Goal: Task Accomplishment & Management: Use online tool/utility

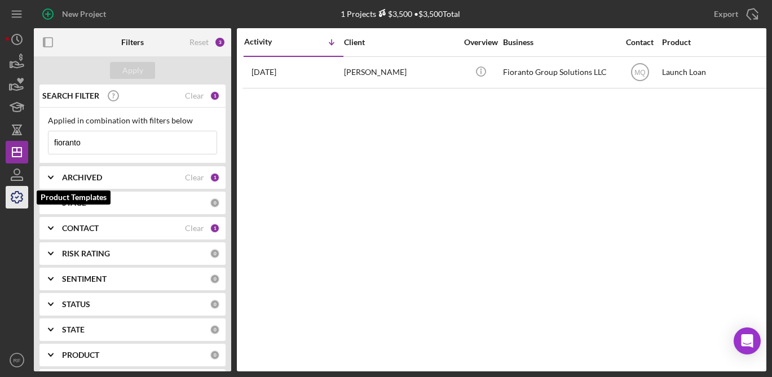
click at [13, 197] on icon "button" at bounding box center [16, 197] width 11 height 11
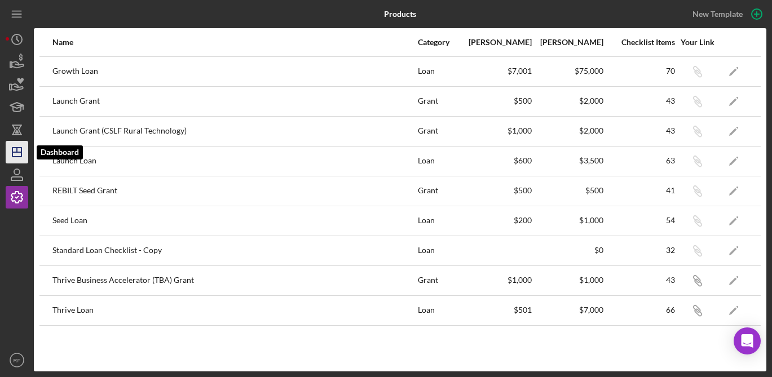
click at [23, 156] on icon "Icon/Dashboard" at bounding box center [17, 152] width 28 height 28
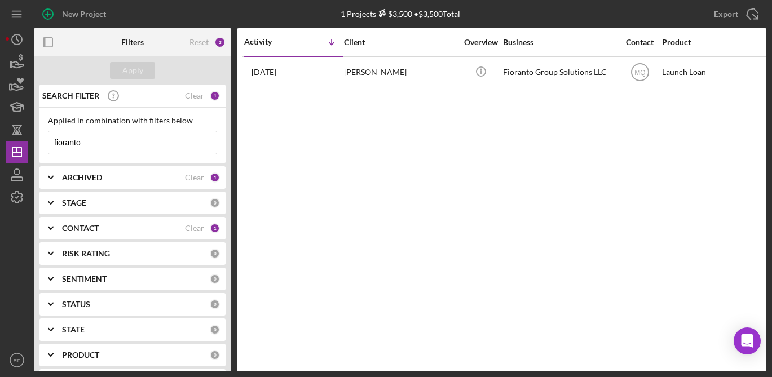
click at [98, 143] on input "fioranto" at bounding box center [133, 142] width 168 height 23
click at [30, 199] on nav "Icon/Menu Icon/Dashboard Dashboard Clients Product Templates RF [PERSON_NAME] I…" at bounding box center [20, 186] width 28 height 372
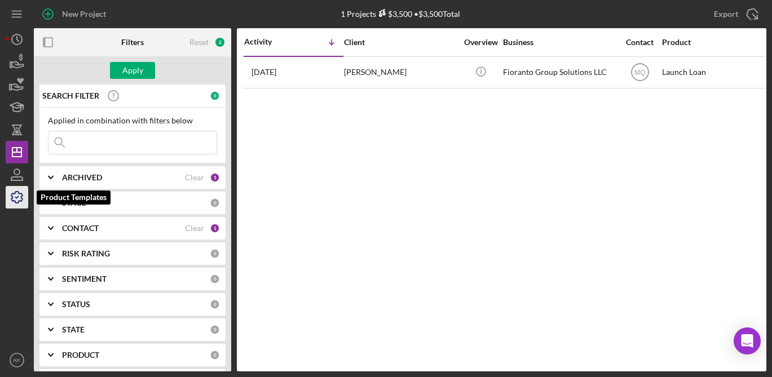
click at [25, 199] on icon "button" at bounding box center [17, 197] width 28 height 28
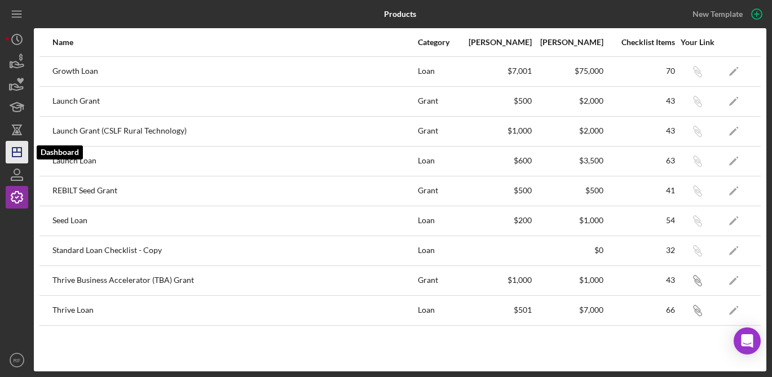
click at [19, 161] on icon "Icon/Dashboard" at bounding box center [17, 152] width 28 height 28
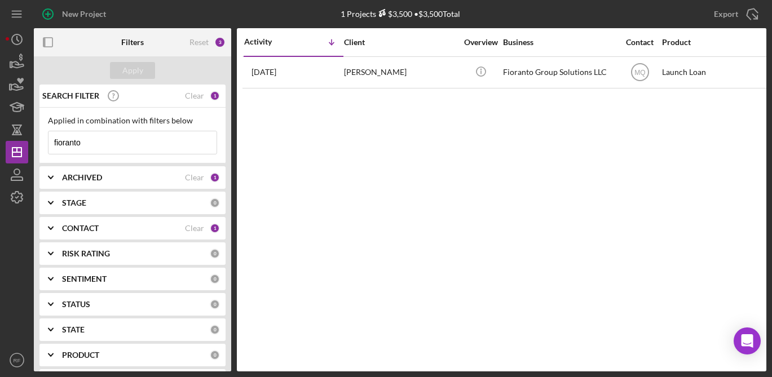
click at [99, 145] on input "fioranto" at bounding box center [133, 142] width 168 height 23
click at [94, 228] on b "CONTACT" at bounding box center [80, 228] width 37 height 9
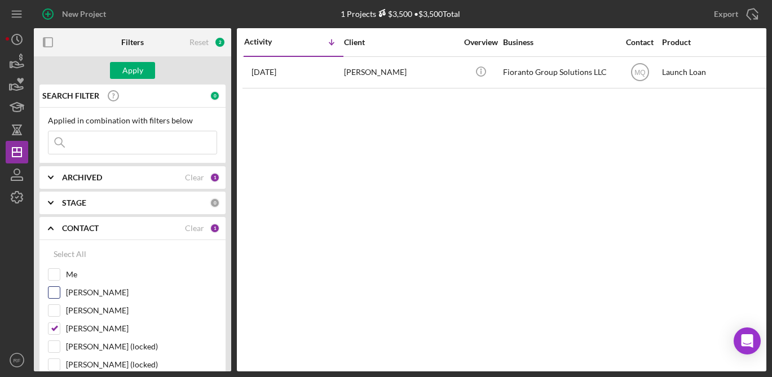
click at [80, 291] on label "[PERSON_NAME]" at bounding box center [141, 292] width 151 height 11
click at [60, 291] on input "[PERSON_NAME]" at bounding box center [54, 292] width 11 height 11
checkbox input "true"
click at [126, 77] on div "Apply" at bounding box center [132, 70] width 21 height 17
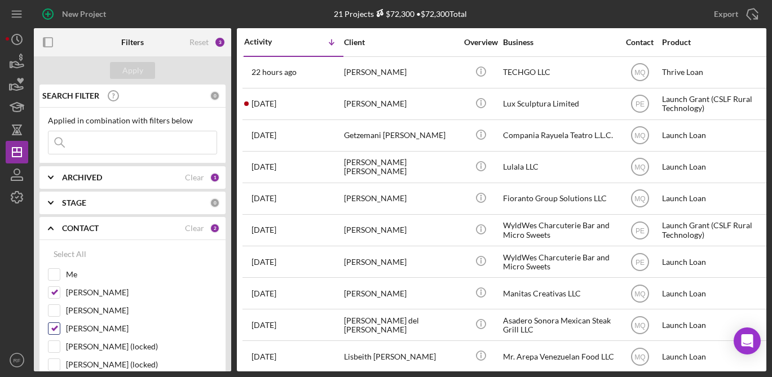
click at [55, 329] on input "[PERSON_NAME]" at bounding box center [54, 328] width 11 height 11
checkbox input "false"
click at [135, 74] on div "Apply" at bounding box center [132, 70] width 21 height 17
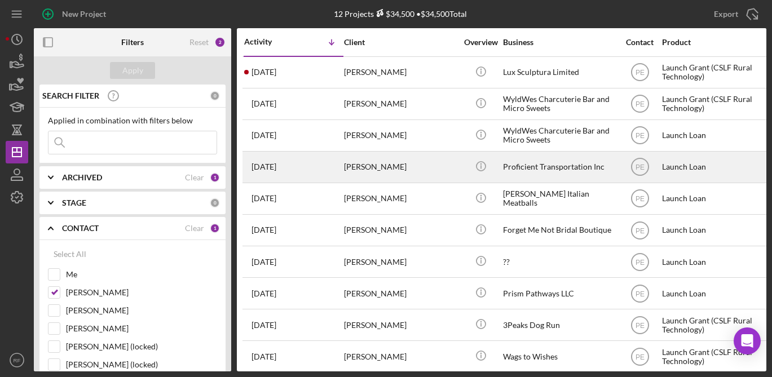
click at [423, 173] on div "[PERSON_NAME]" at bounding box center [400, 167] width 113 height 30
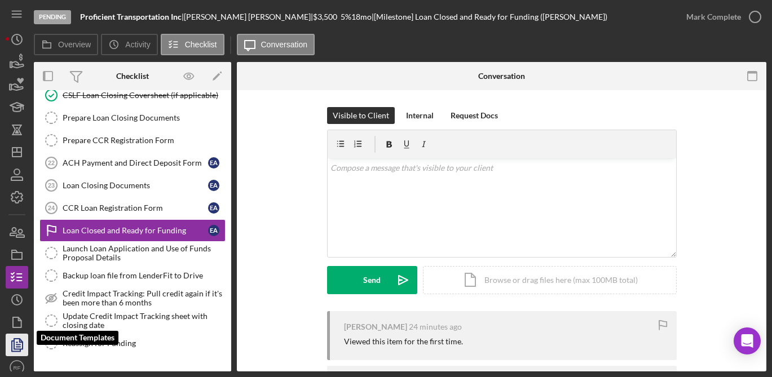
scroll to position [7, 0]
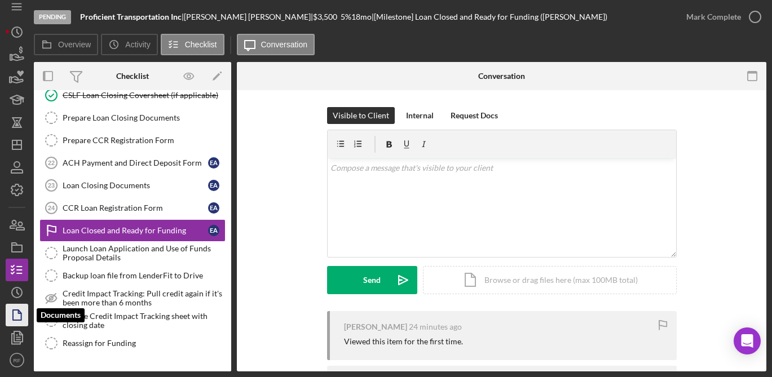
click at [21, 310] on icon "button" at bounding box center [17, 315] width 28 height 28
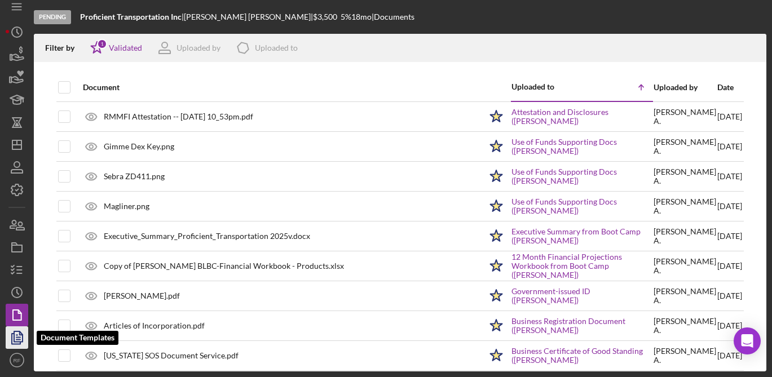
click at [16, 336] on icon "button" at bounding box center [17, 338] width 28 height 28
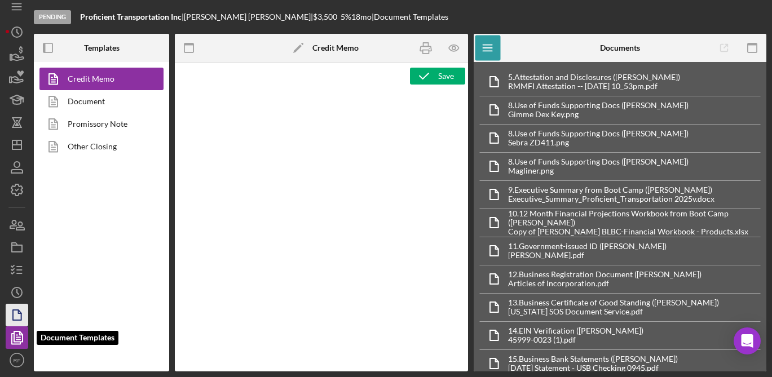
type textarea "<p style="margin-bottom: 0; line-height: normal; text-align: left; padding-left…"
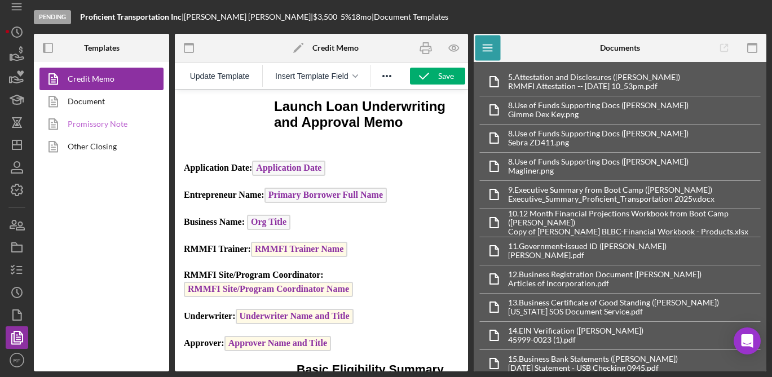
click at [102, 114] on link "Promissory Note" at bounding box center [98, 124] width 118 height 23
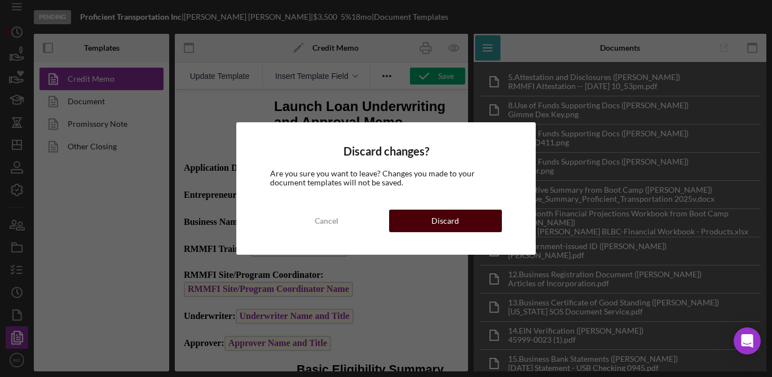
click at [419, 225] on button "Discard" at bounding box center [445, 221] width 113 height 23
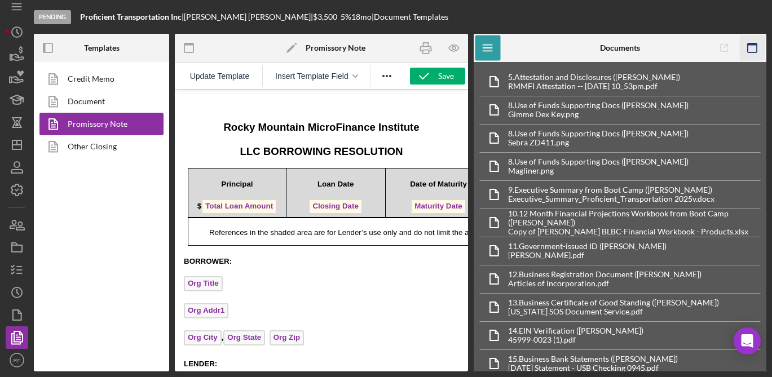
click at [751, 50] on icon "button" at bounding box center [752, 48] width 25 height 25
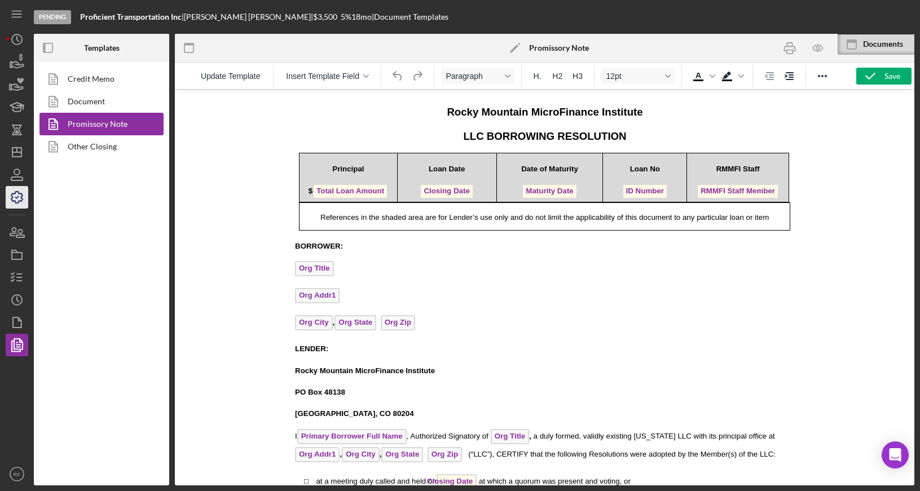
scroll to position [11, 0]
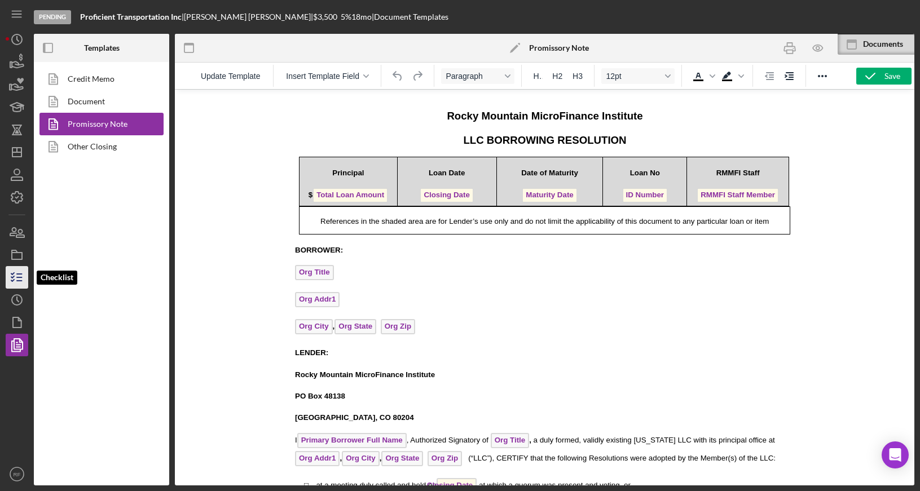
click at [15, 276] on icon "button" at bounding box center [17, 277] width 28 height 28
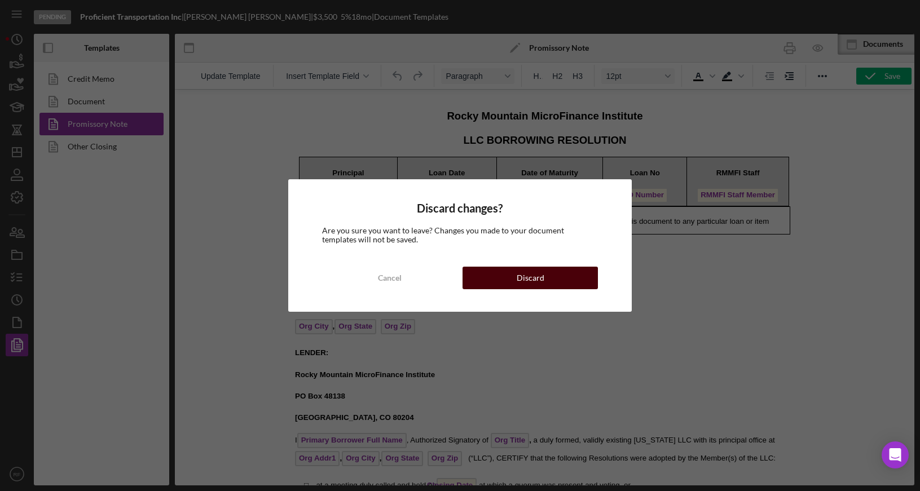
click at [536, 275] on div "Discard" at bounding box center [531, 278] width 28 height 23
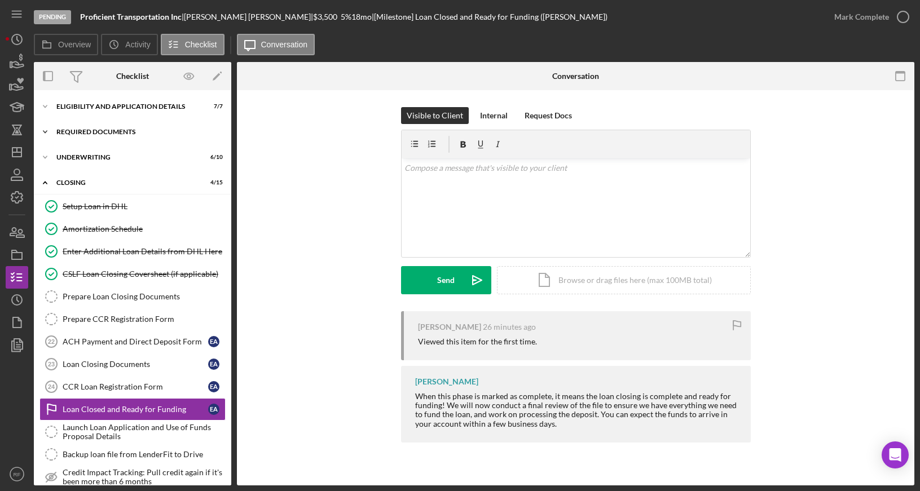
click at [121, 133] on div "Required Documents" at bounding box center [136, 132] width 161 height 7
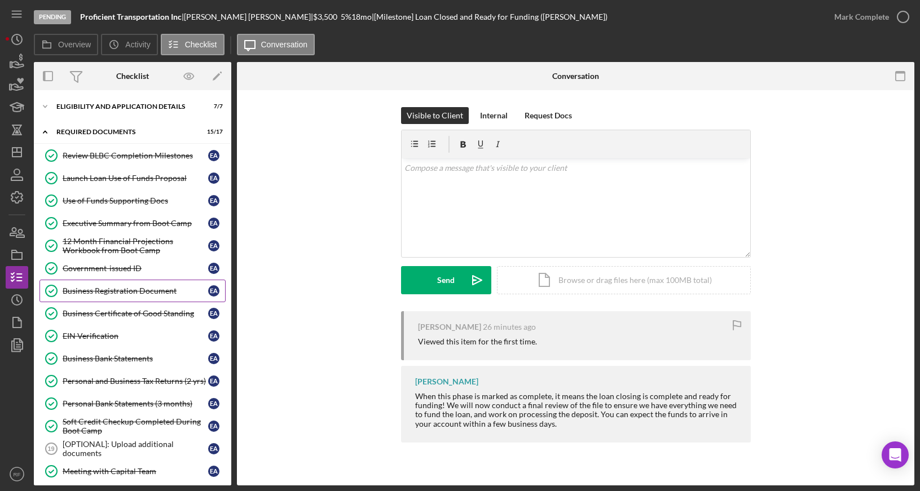
click at [143, 287] on div "Business Registration Document" at bounding box center [136, 291] width 146 height 9
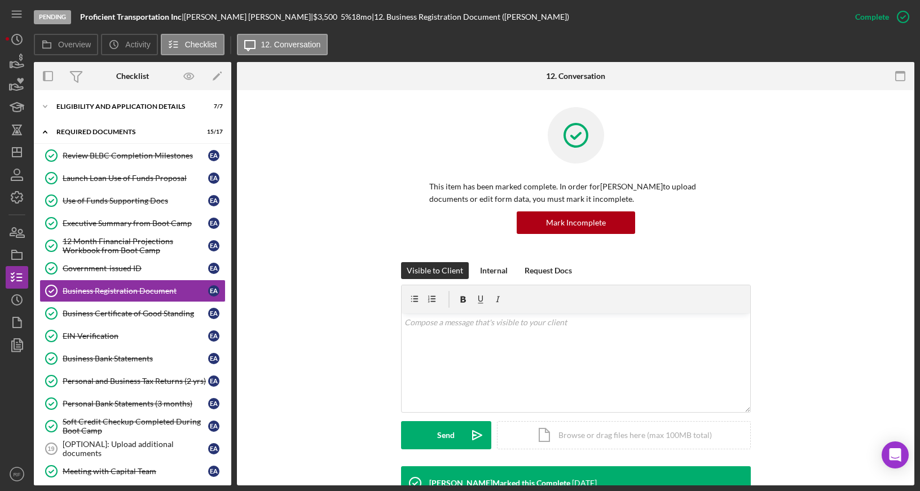
scroll to position [251, 0]
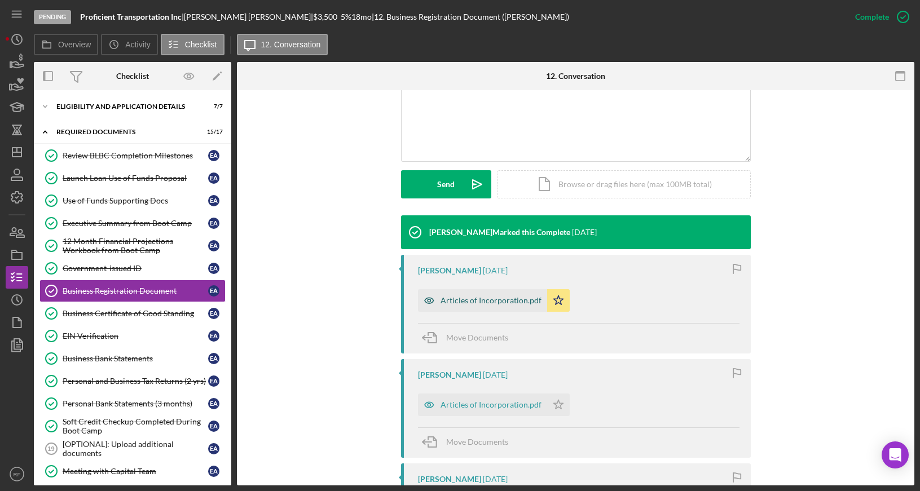
click at [498, 298] on div "Articles of Incorporation.pdf" at bounding box center [491, 300] width 101 height 9
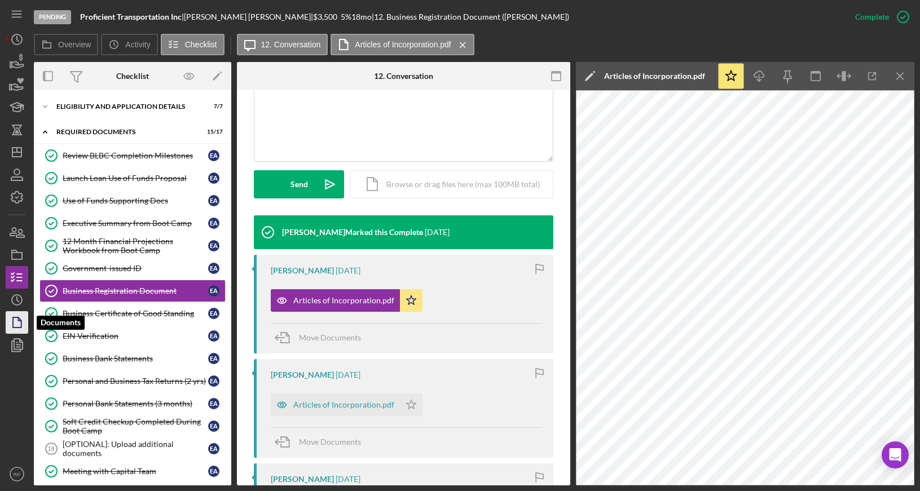
click at [17, 321] on icon "button" at bounding box center [17, 323] width 28 height 28
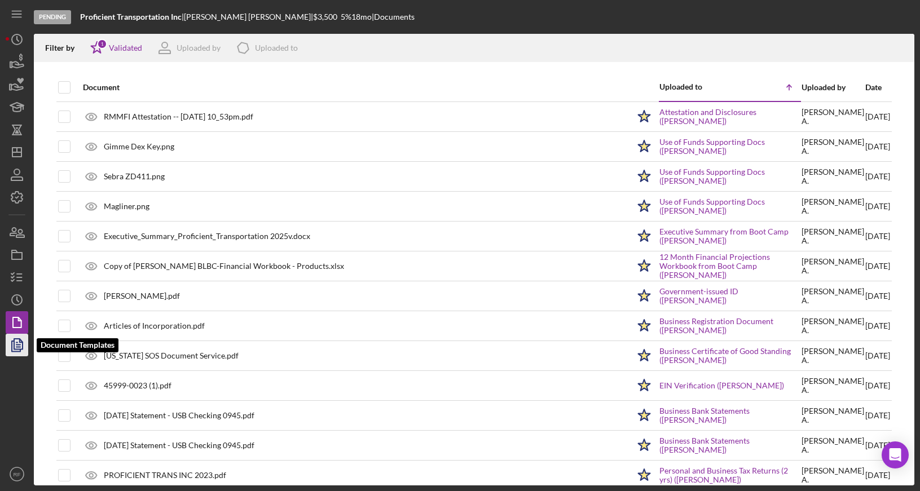
click at [15, 346] on icon "button" at bounding box center [17, 345] width 28 height 28
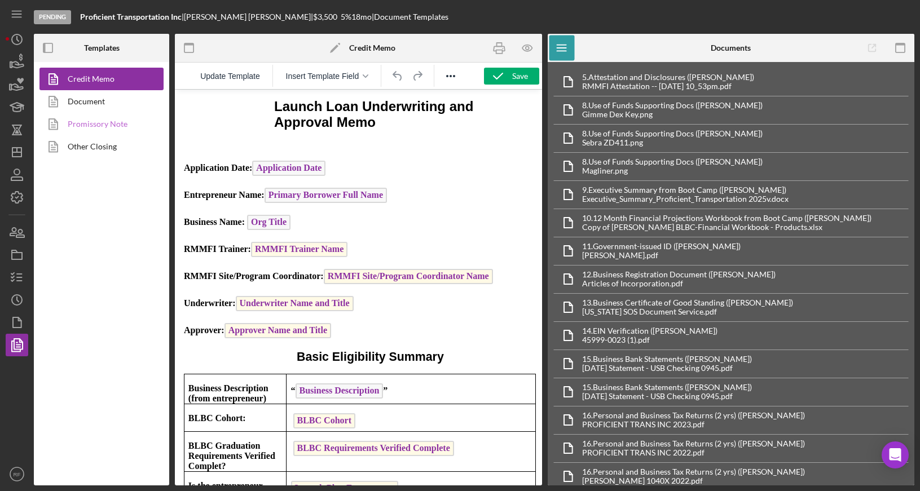
click at [122, 121] on link "Promissory Note" at bounding box center [98, 124] width 118 height 23
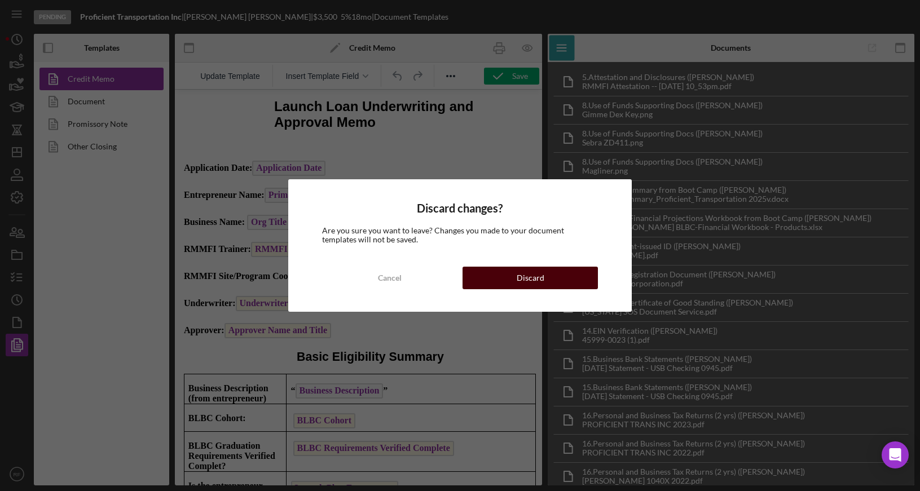
click at [509, 279] on button "Discard" at bounding box center [530, 278] width 135 height 23
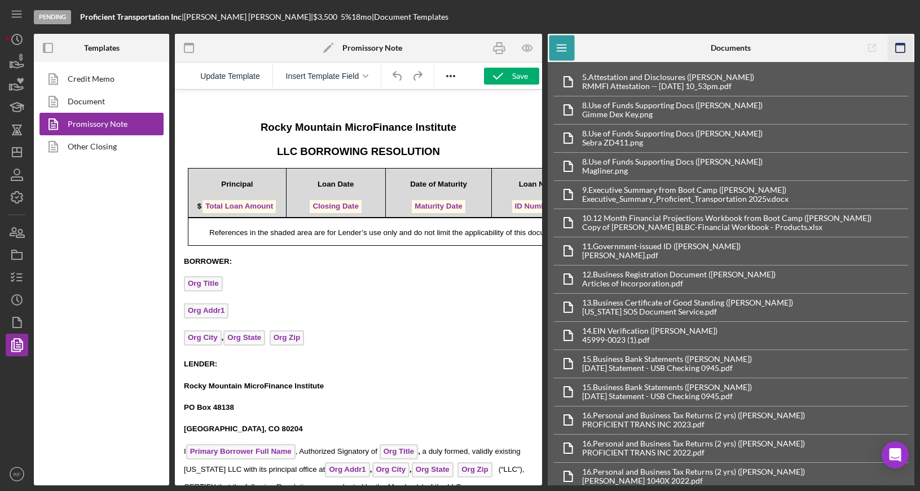
click at [772, 50] on icon "button" at bounding box center [899, 48] width 25 height 25
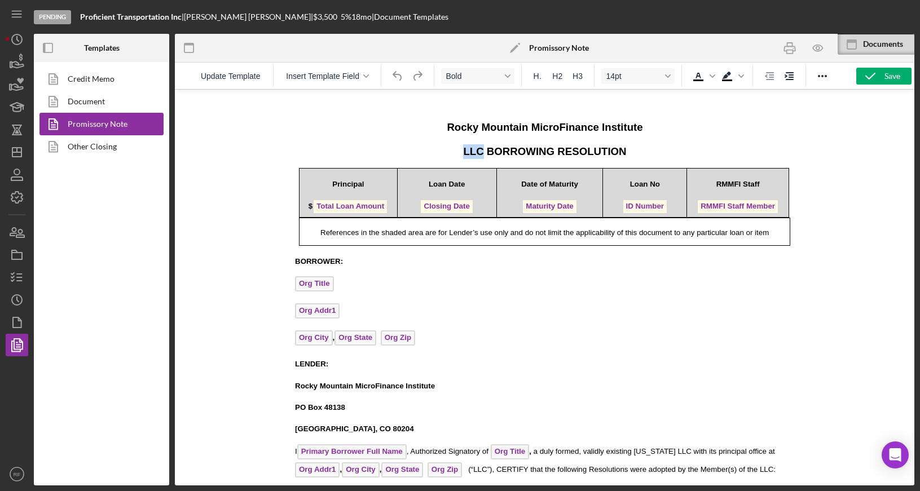
drag, startPoint x: 483, startPoint y: 153, endPoint x: 459, endPoint y: 153, distance: 24.3
click at [459, 153] on p "LLC BORROWING RESOLUTION" at bounding box center [544, 151] width 500 height 15
click at [561, 320] on p "Org Addr1" at bounding box center [544, 313] width 500 height 18
click at [591, 308] on p "Org Addr1 ﻿" at bounding box center [544, 313] width 500 height 18
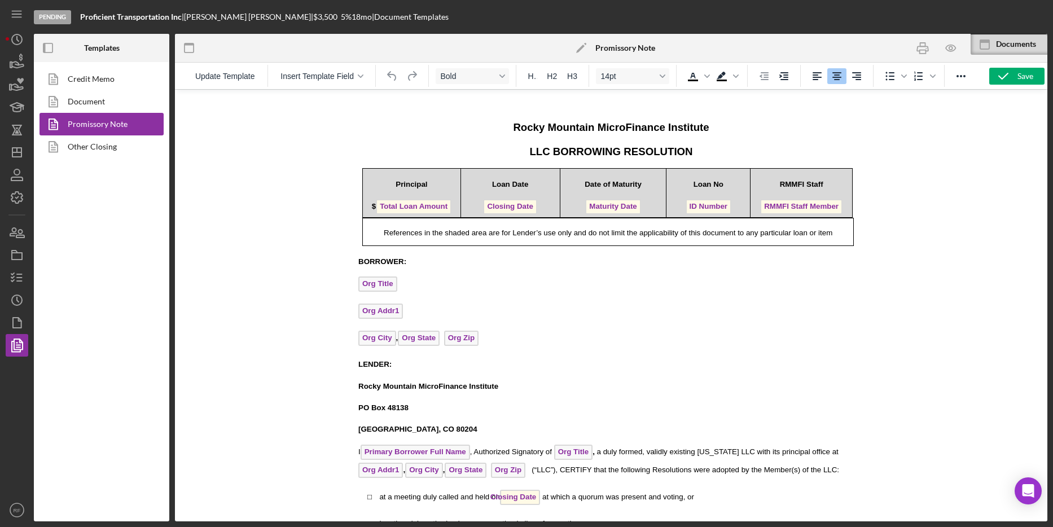
click at [550, 151] on span "LLC BORROWING RESOLUTION" at bounding box center [610, 152] width 163 height 12
drag, startPoint x: 549, startPoint y: 156, endPoint x: 529, endPoint y: 152, distance: 20.8
click at [529, 152] on span "LLC BORROWING RESOLUTION" at bounding box center [610, 152] width 163 height 12
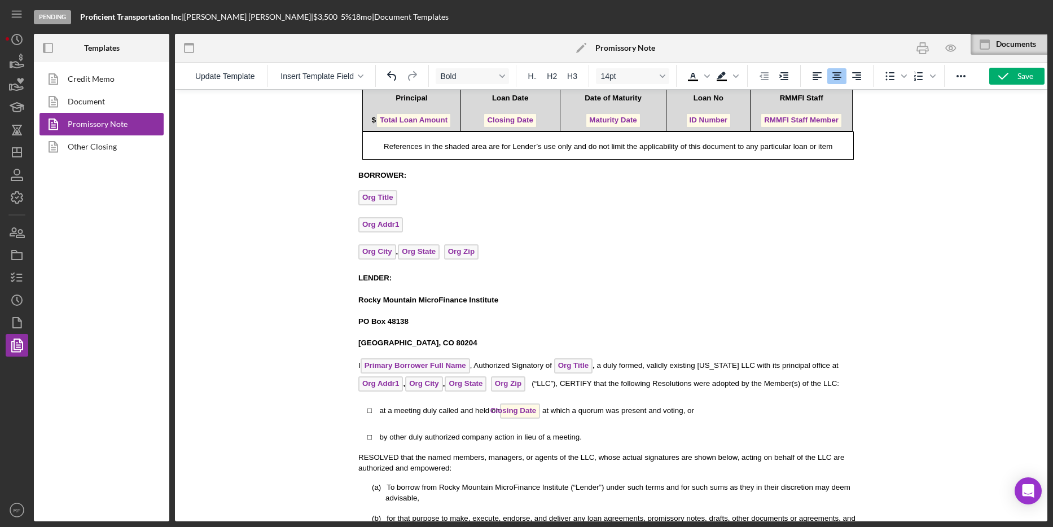
scroll to position [115, 0]
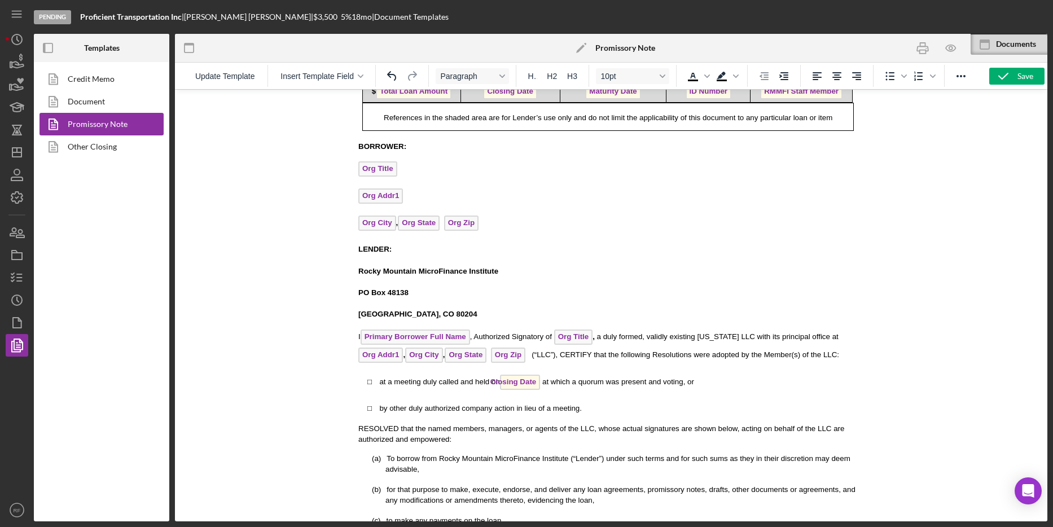
click at [552, 353] on span "(“LLC”), CERTIFY that the following Resolutions were adopted by the Member(s) o…" at bounding box center [684, 354] width 307 height 8
drag, startPoint x: 744, startPoint y: 336, endPoint x: 733, endPoint y: 336, distance: 11.3
click at [733, 336] on span "a duly formed, validly existing [US_STATE] LLC with its principal office at Org…" at bounding box center [598, 345] width 480 height 27
drag, startPoint x: 732, startPoint y: 338, endPoint x: 772, endPoint y: 338, distance: 39.5
click at [772, 338] on span "a duly formed, validly existing [US_STATE] Corporation with its principal offic…" at bounding box center [610, 345] width 505 height 27
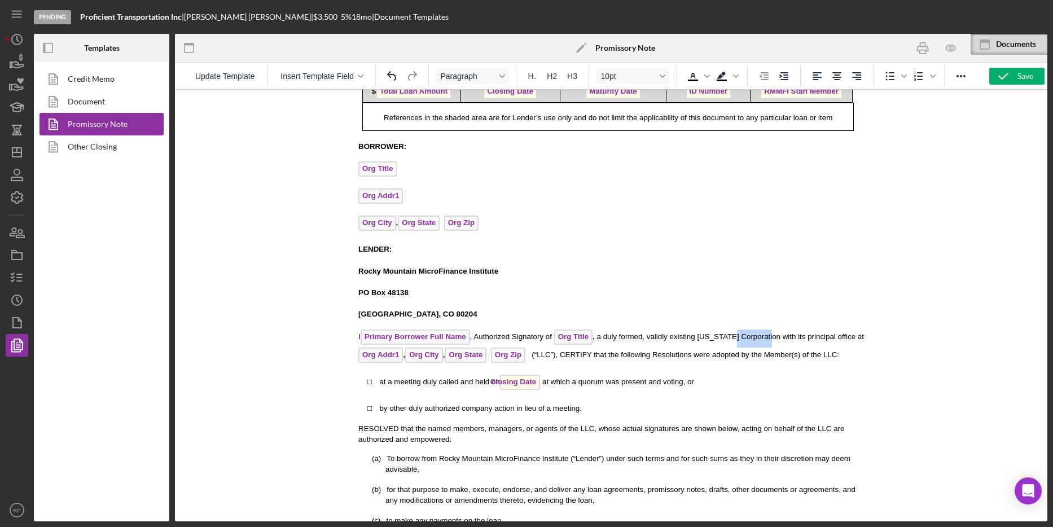
copy span "Corporation"
click at [556, 354] on span "(“LLC”), CERTIFY that the following Resolutions were adopted by the Member(s) o…" at bounding box center [684, 354] width 307 height 8
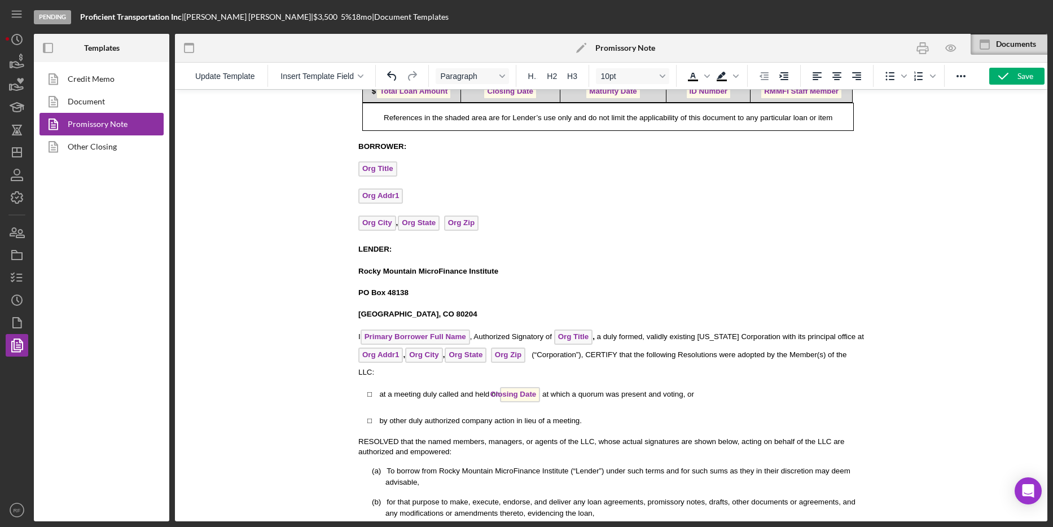
click at [372, 373] on span "(“ Corporation ”), CERTIFY that the following Resolutions were adopted by the M…" at bounding box center [602, 363] width 488 height 26
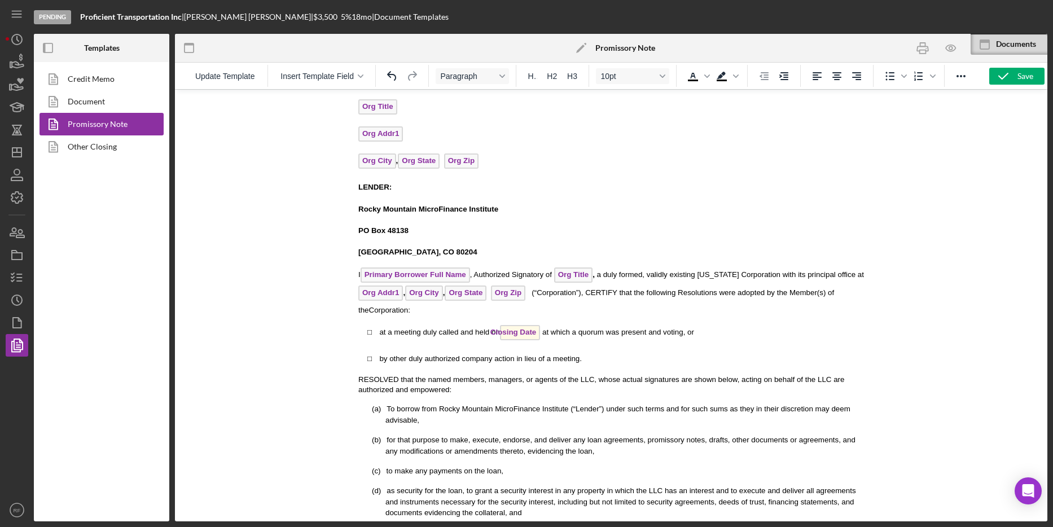
scroll to position [178, 0]
click at [596, 377] on span "RESOLVED that the named members, managers, or agents of the LLC, whose actual s…" at bounding box center [601, 383] width 486 height 19
drag, startPoint x: 821, startPoint y: 293, endPoint x: 795, endPoint y: 291, distance: 26.0
click at [772, 291] on span "(“ Corporation ”), CERTIFY that the following Resolutions were adopted by the M…" at bounding box center [596, 300] width 476 height 26
drag, startPoint x: 595, startPoint y: 379, endPoint x: 582, endPoint y: 379, distance: 13.0
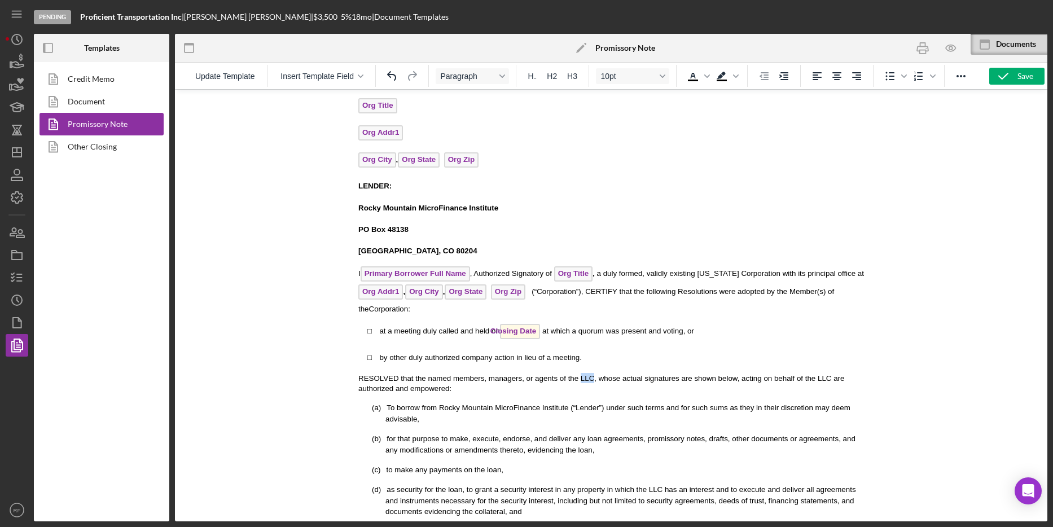
click at [582, 377] on span "RESOLVED that the named members, managers, or agents of the LLC, whose actual s…" at bounding box center [601, 383] width 486 height 19
drag, startPoint x: 822, startPoint y: 293, endPoint x: 796, endPoint y: 291, distance: 26.6
click at [772, 291] on span "(“ Corporation ”), CERTIFY that the following Resolutions were adopted by the M…" at bounding box center [596, 300] width 476 height 26
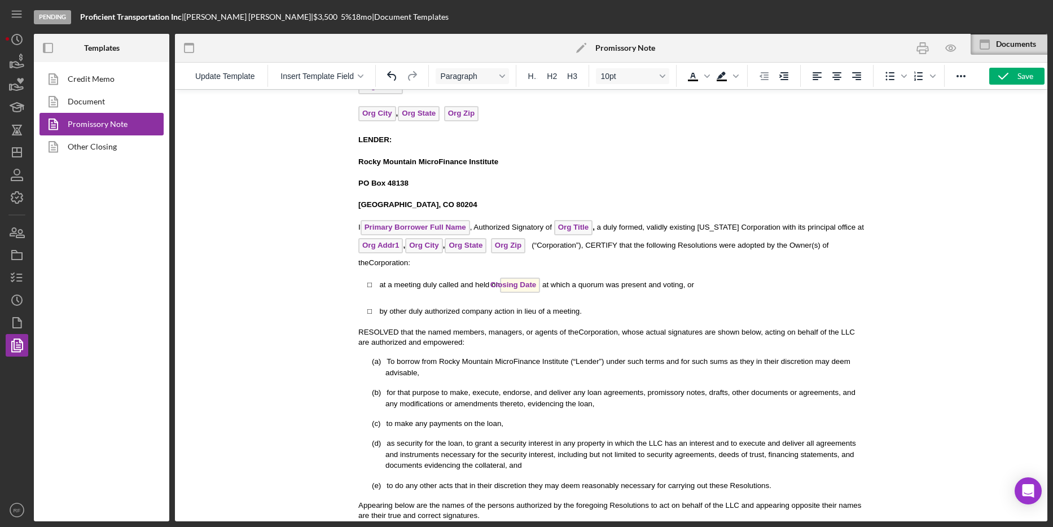
scroll to position [225, 0]
drag, startPoint x: 843, startPoint y: 331, endPoint x: 855, endPoint y: 331, distance: 11.8
click at [772, 331] on span "RESOLVED that the named members, managers, or agents of the Corporation , whose…" at bounding box center [606, 336] width 496 height 19
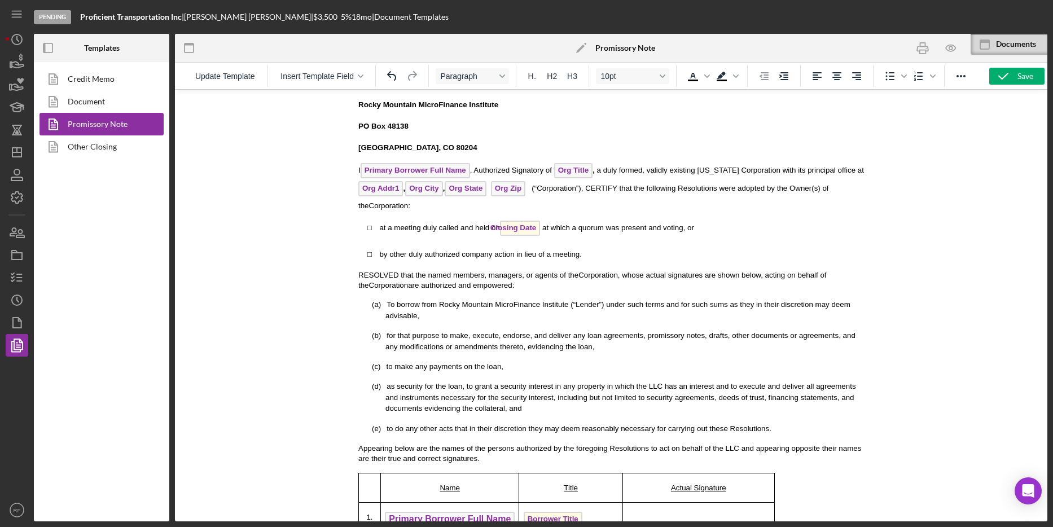
scroll to position [286, 0]
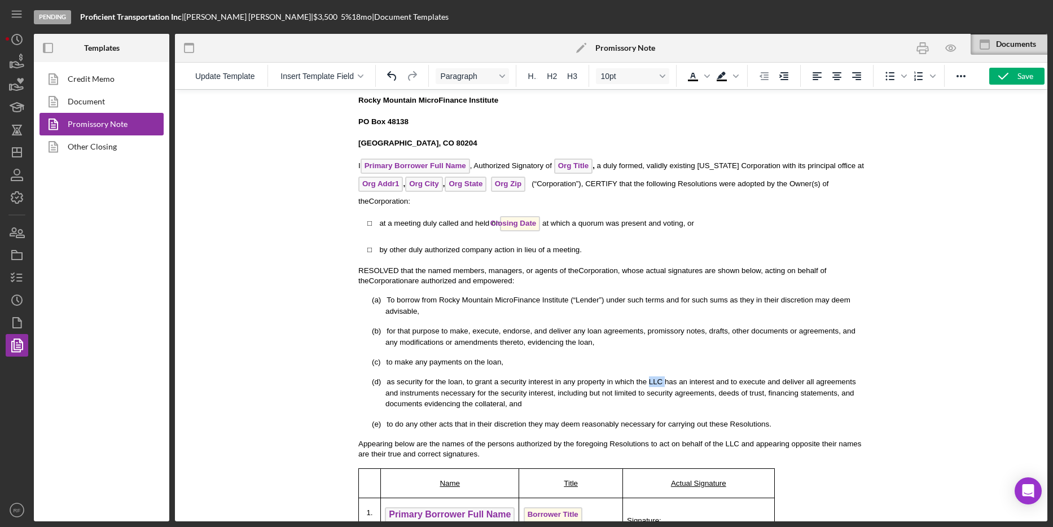
drag, startPoint x: 664, startPoint y: 384, endPoint x: 650, endPoint y: 382, distance: 14.1
click at [650, 377] on span "as security for the loan, to grant a security interest in any property in which…" at bounding box center [620, 392] width 470 height 30
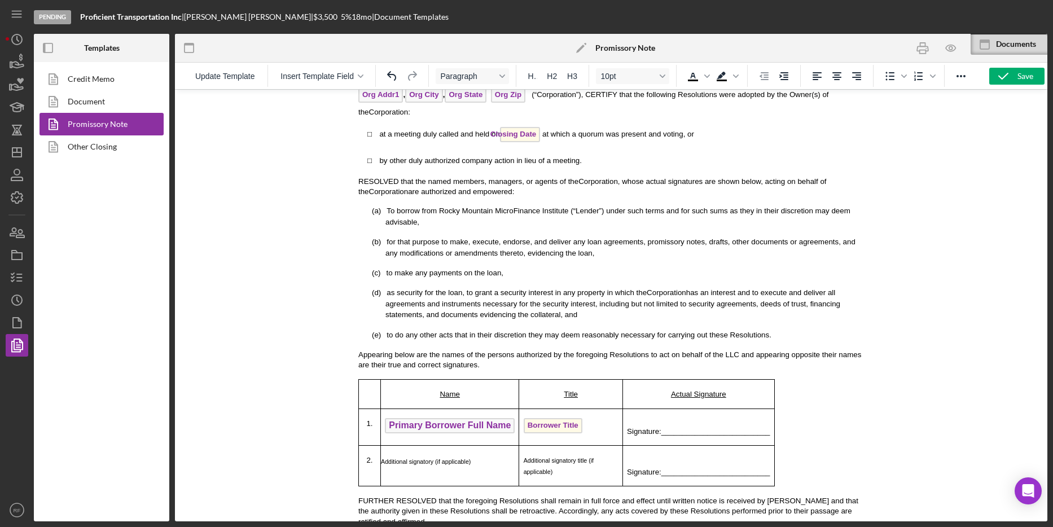
scroll to position [450, 0]
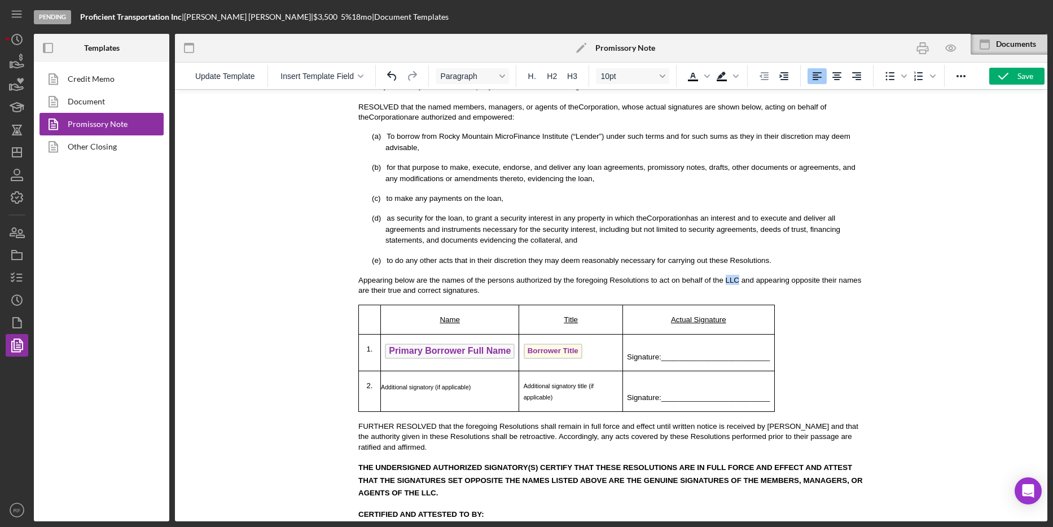
drag, startPoint x: 739, startPoint y: 281, endPoint x: 725, endPoint y: 280, distance: 13.6
click at [725, 280] on span "Appearing below are the names of the persons authorized by the foregoing Resolu…" at bounding box center [609, 285] width 503 height 19
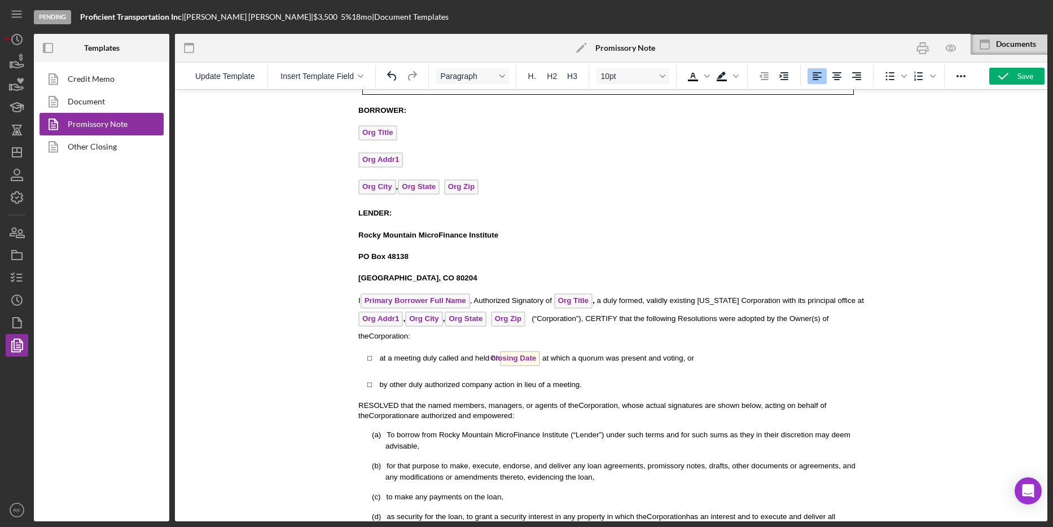
scroll to position [0, 0]
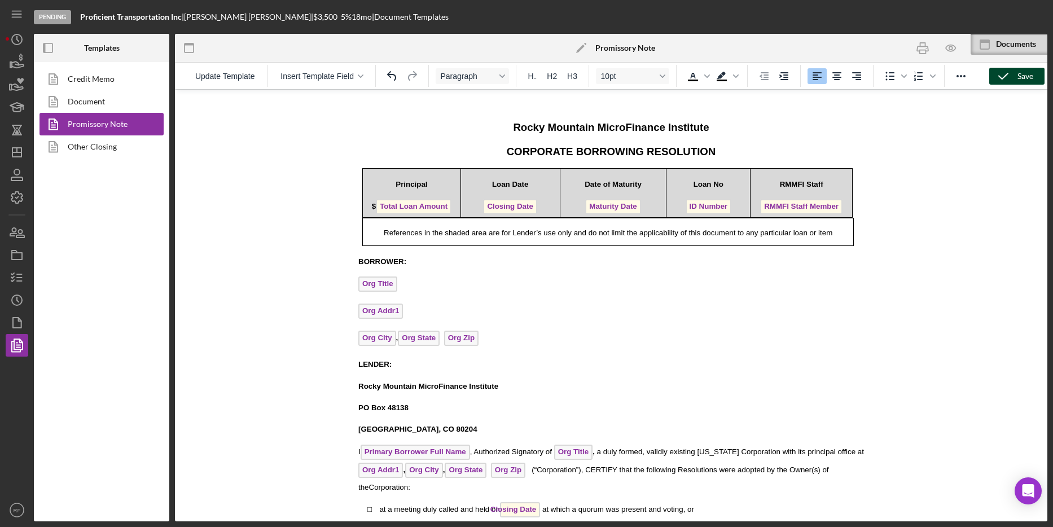
drag, startPoint x: 1032, startPoint y: 73, endPoint x: 798, endPoint y: 2, distance: 244.7
click at [772, 73] on button "Save" at bounding box center [1016, 76] width 55 height 17
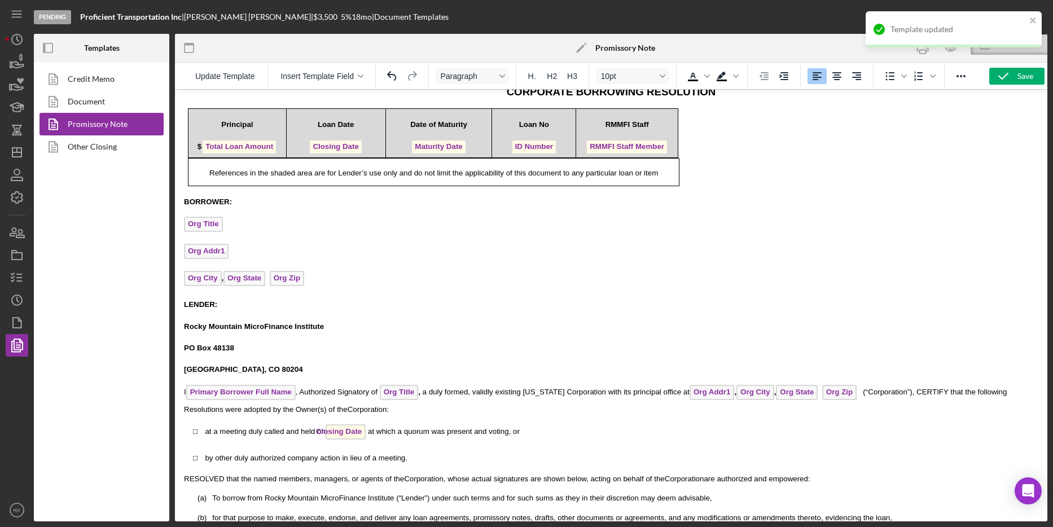
scroll to position [60, 0]
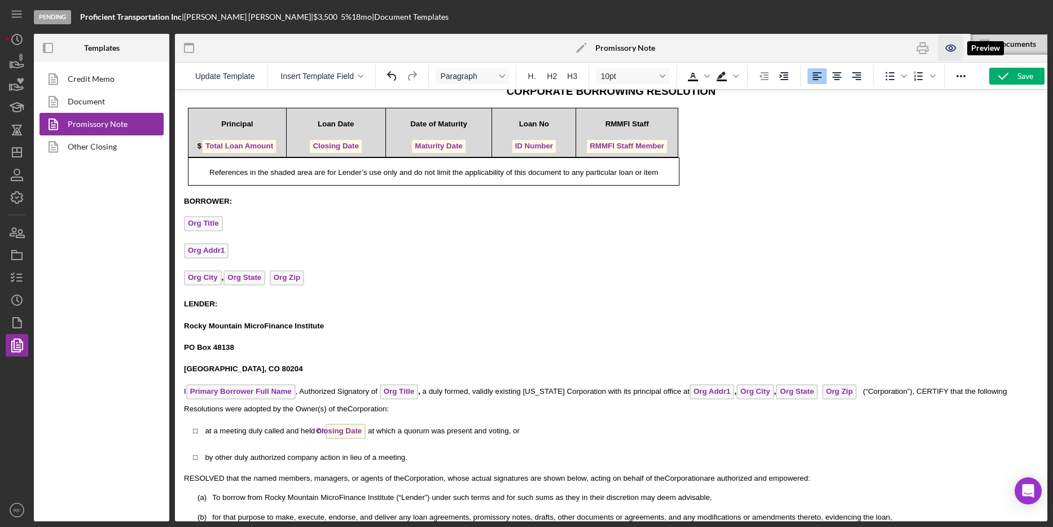
click at [772, 56] on icon "button" at bounding box center [950, 48] width 25 height 25
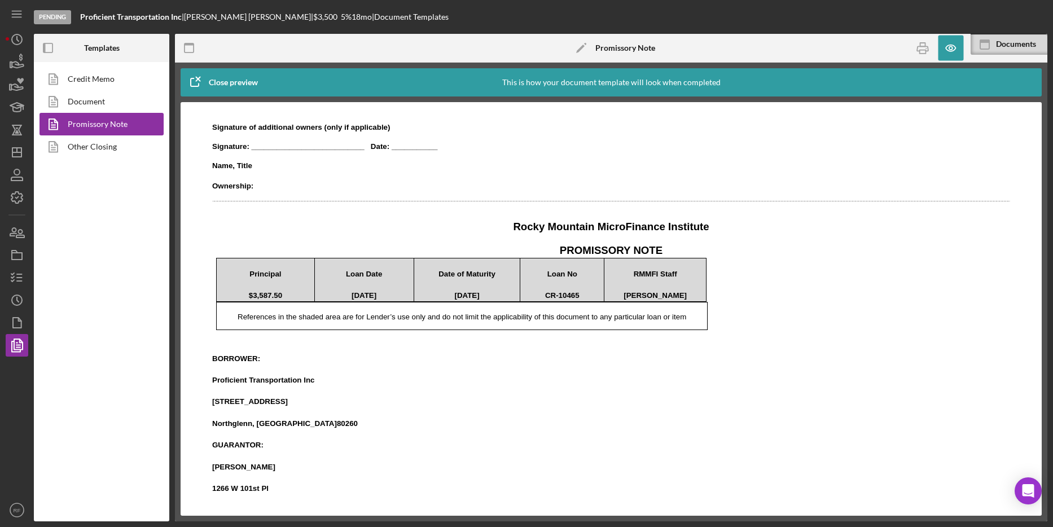
scroll to position [952, 0]
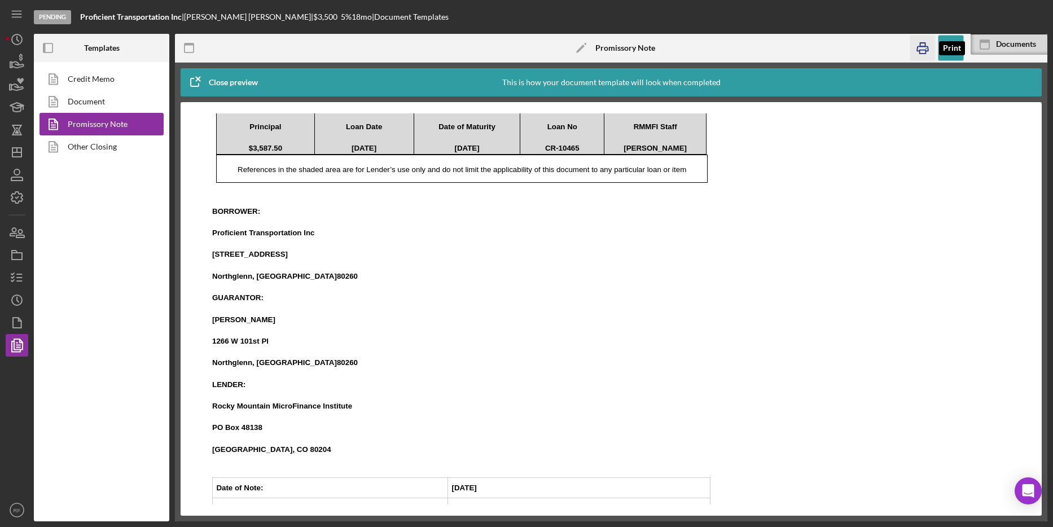
click at [772, 45] on icon "button" at bounding box center [921, 48] width 25 height 25
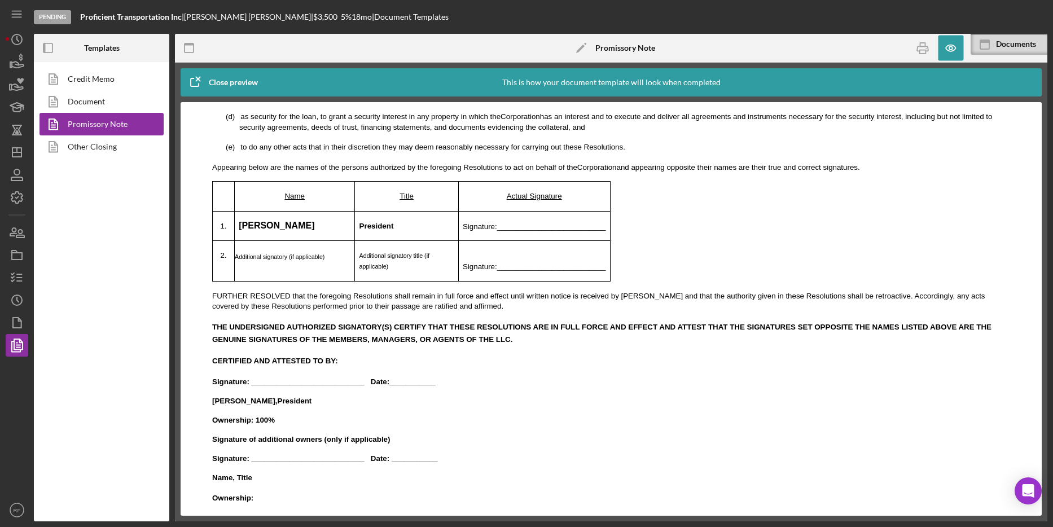
scroll to position [490, 0]
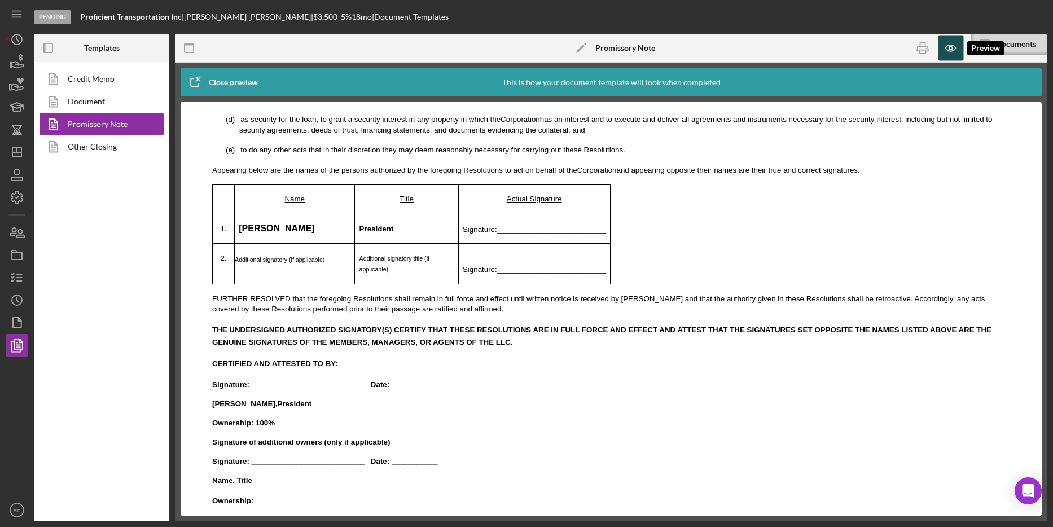
click at [772, 54] on icon "button" at bounding box center [950, 48] width 25 height 25
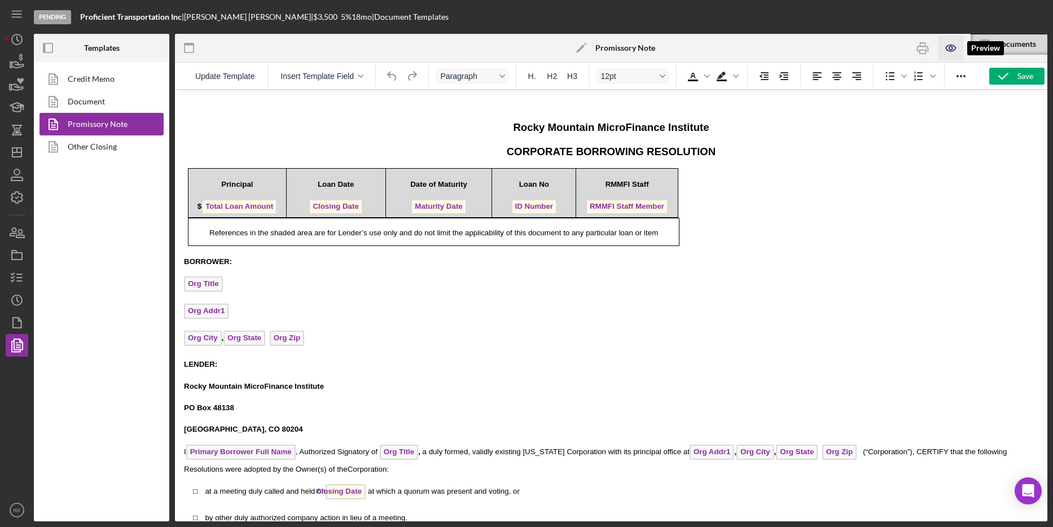
scroll to position [0, 0]
click at [26, 281] on icon "button" at bounding box center [17, 277] width 28 height 28
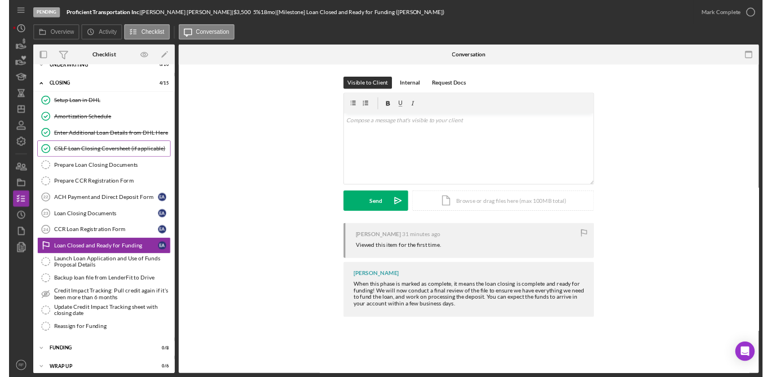
scroll to position [73, 0]
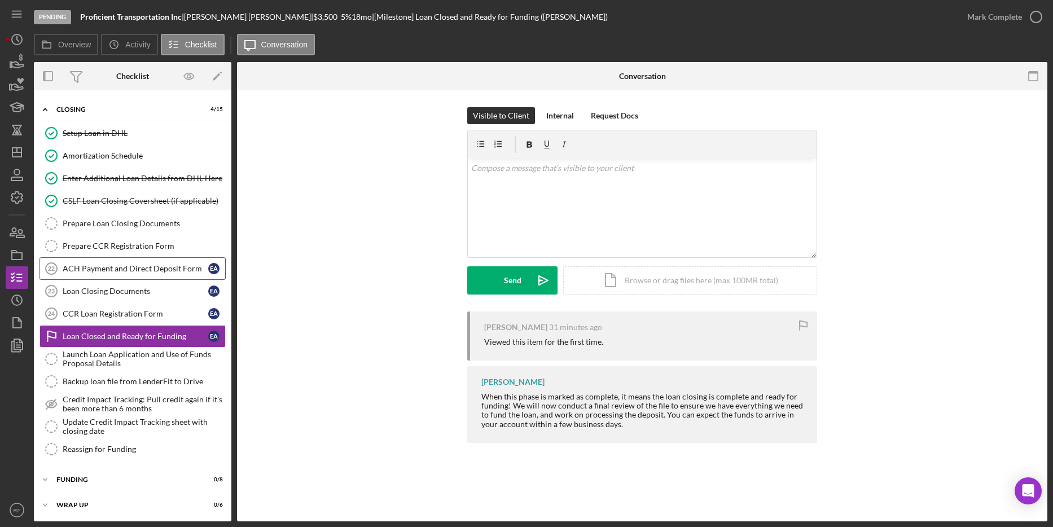
click at [165, 274] on link "ACH Payment and Direct Deposit Form 22 ACH Payment and Direct Deposit Form E A" at bounding box center [132, 268] width 186 height 23
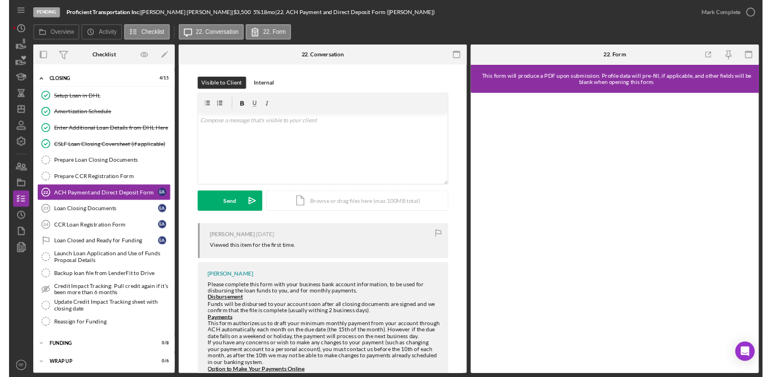
scroll to position [73, 0]
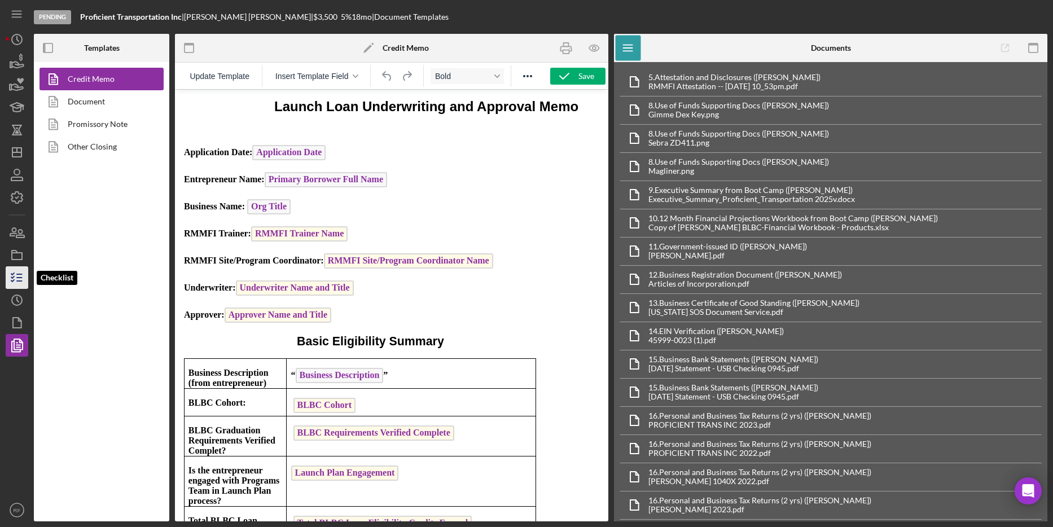
click at [20, 281] on line "button" at bounding box center [19, 281] width 5 height 0
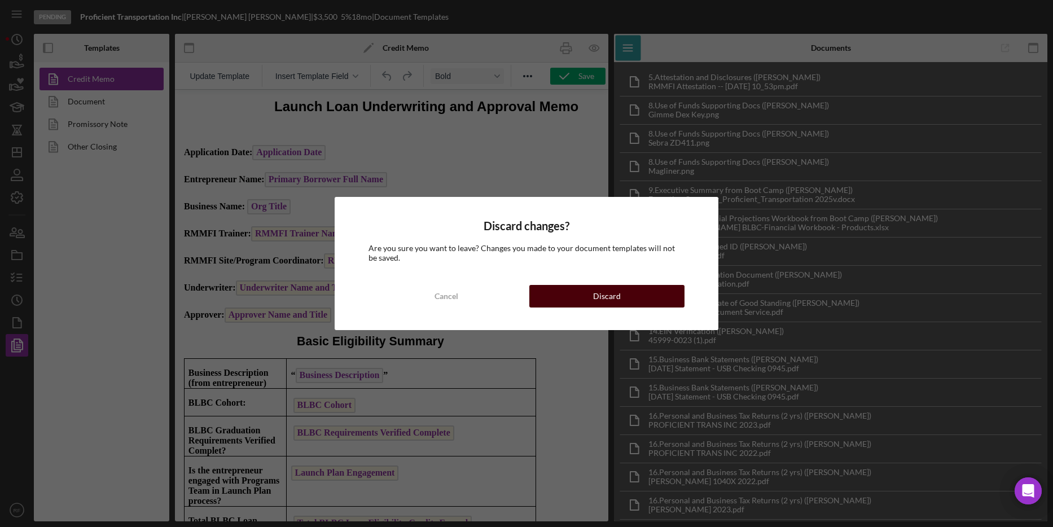
click at [546, 294] on button "Discard" at bounding box center [606, 296] width 155 height 23
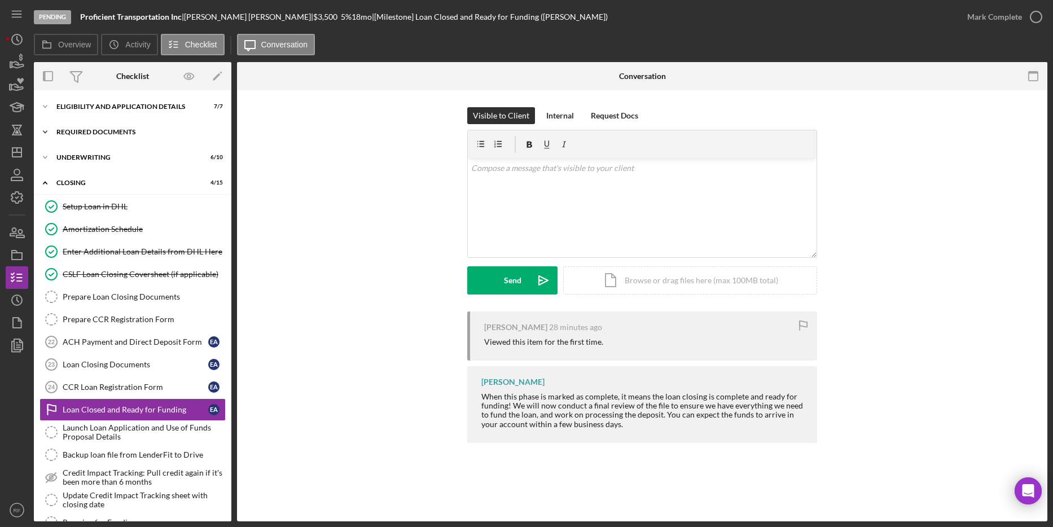
click at [111, 134] on div "Required Documents" at bounding box center [136, 132] width 161 height 7
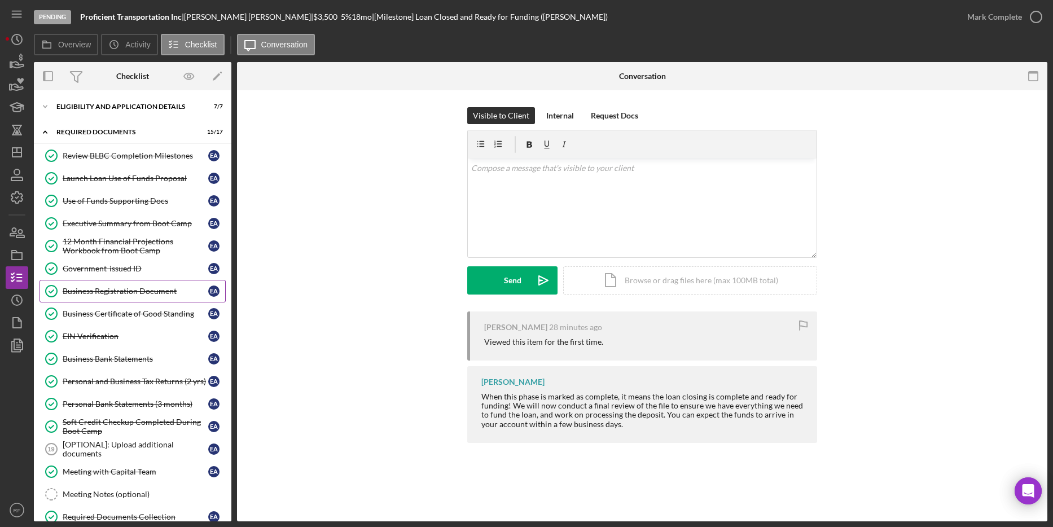
click at [149, 297] on link "Business Registration Document Business Registration Document E A" at bounding box center [132, 291] width 186 height 23
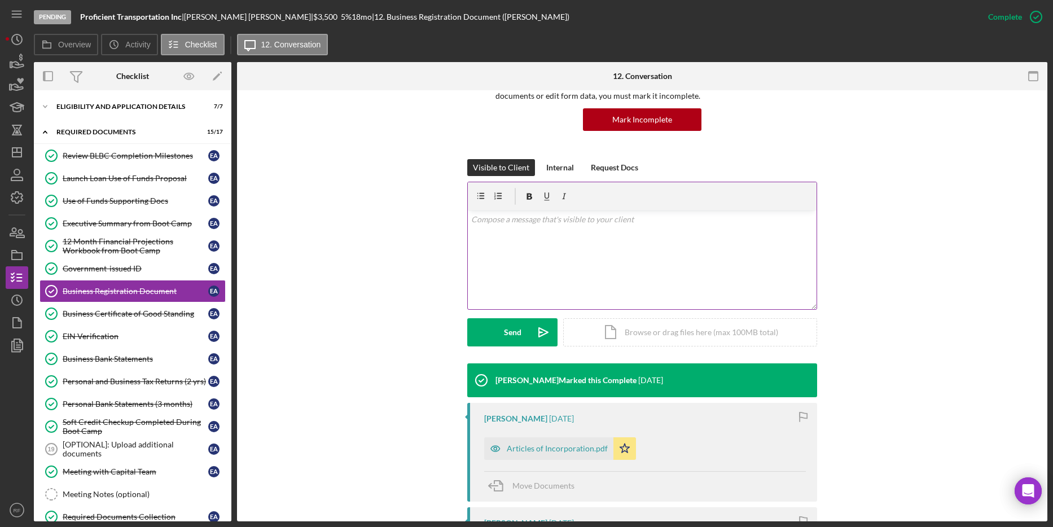
scroll to position [345, 0]
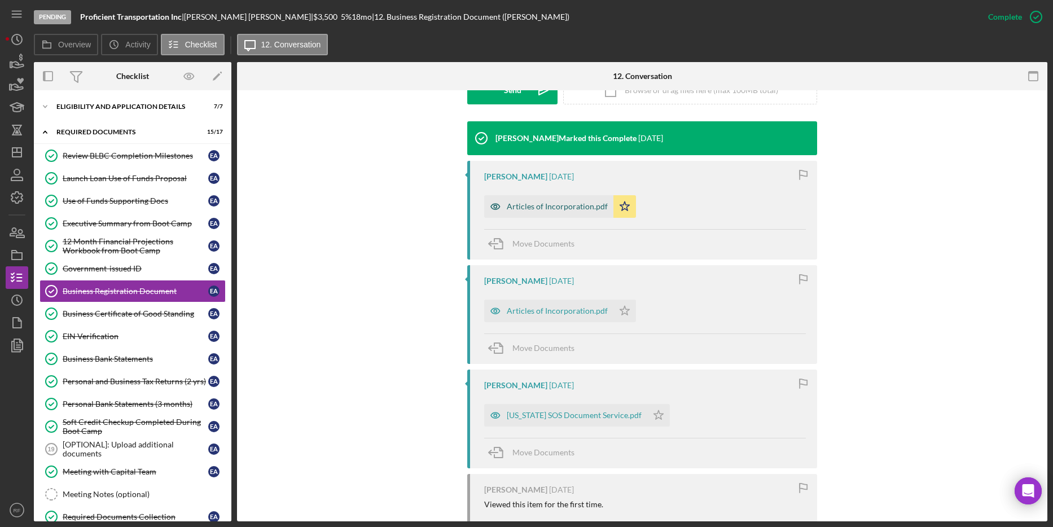
click at [542, 204] on div "Articles of Incorporation.pdf" at bounding box center [557, 206] width 101 height 9
